Goal: Task Accomplishment & Management: Use online tool/utility

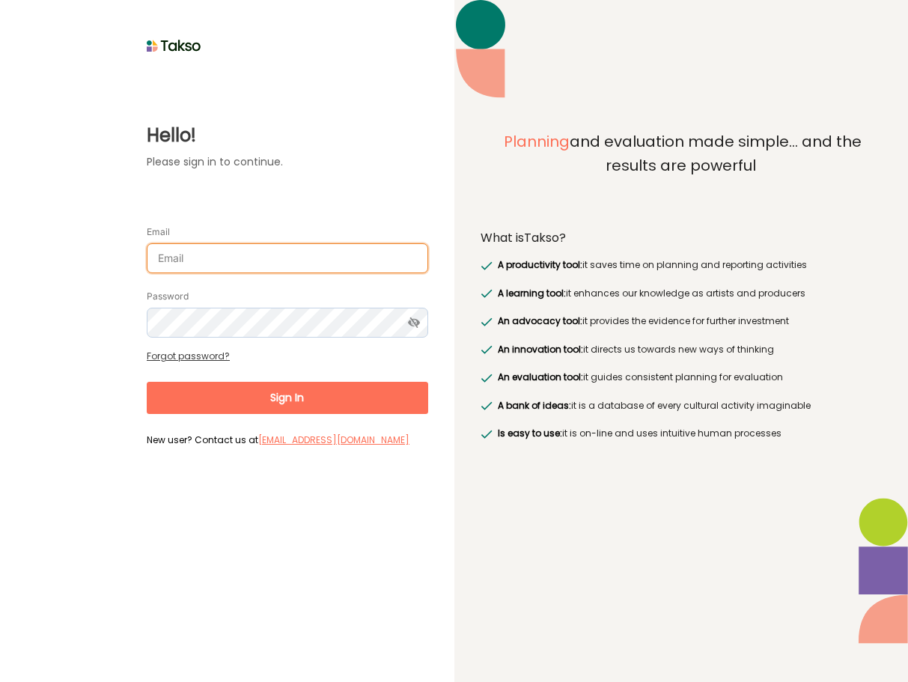
type input "[PERSON_NAME][EMAIL_ADDRESS][DOMAIN_NAME]"
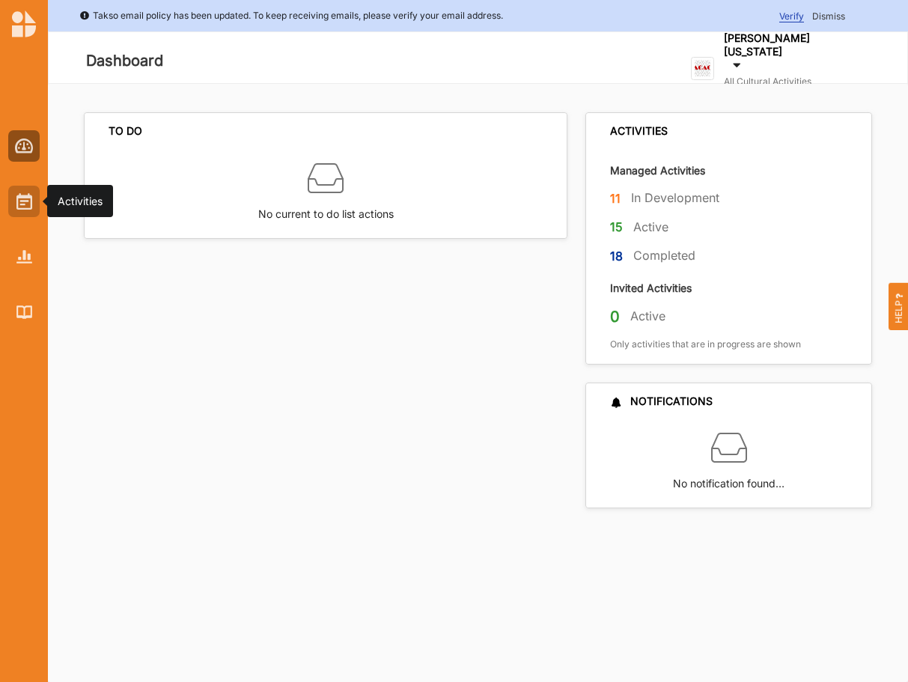
click at [19, 198] on img at bounding box center [24, 201] width 16 height 16
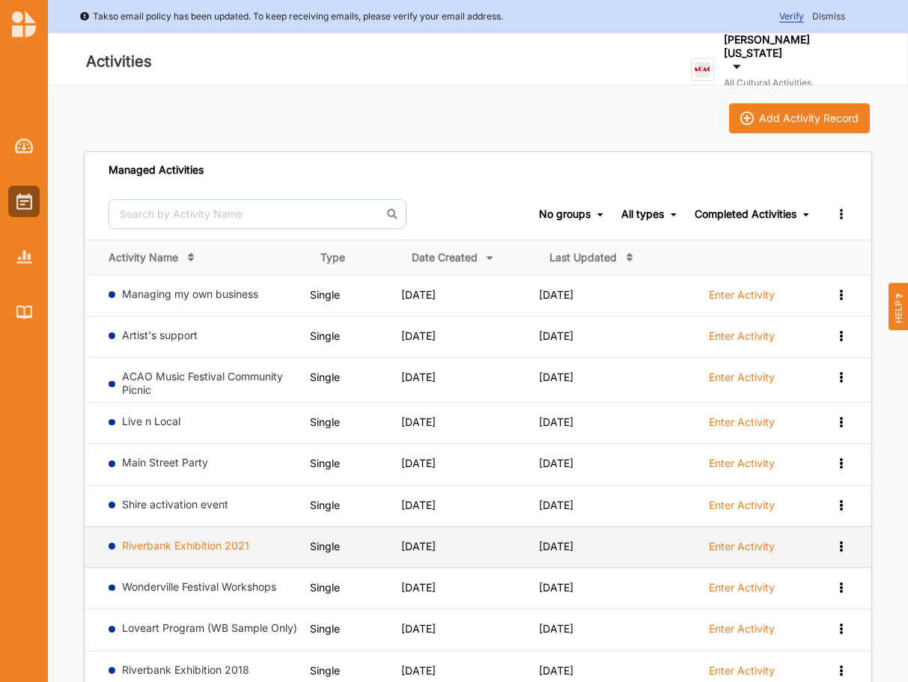
click at [178, 543] on link "Riverbank Exhibition 2021" at bounding box center [185, 545] width 127 height 13
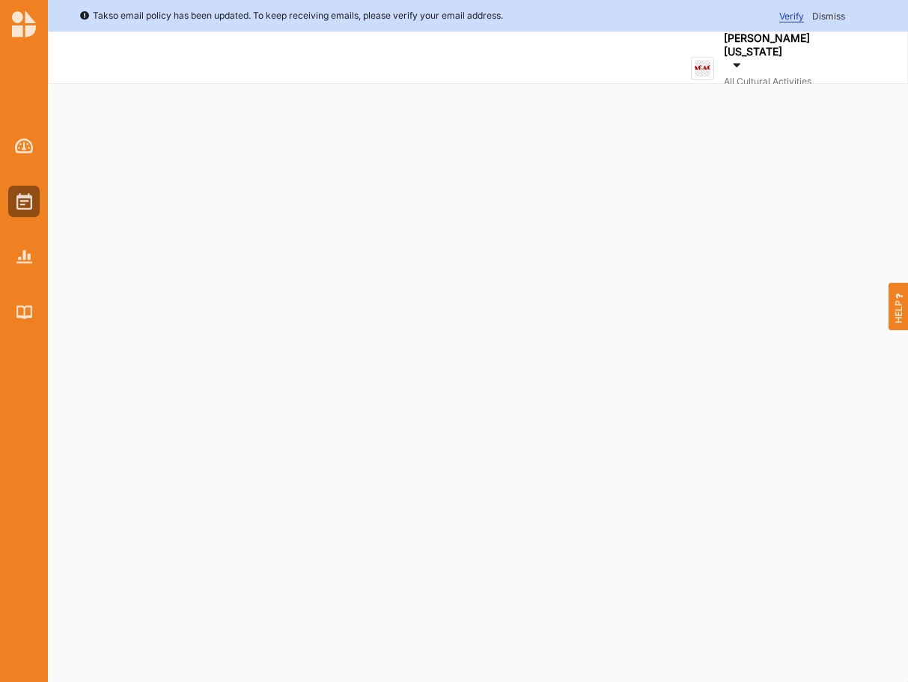
select select "2"
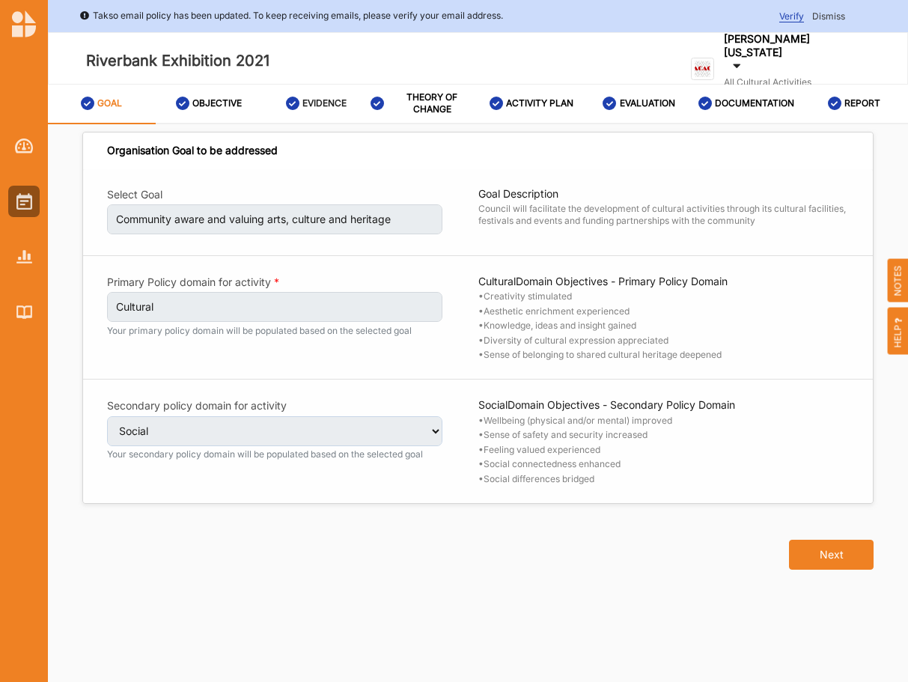
click at [315, 101] on label "EVIDENCE" at bounding box center [324, 103] width 44 height 12
